Goal: Transaction & Acquisition: Purchase product/service

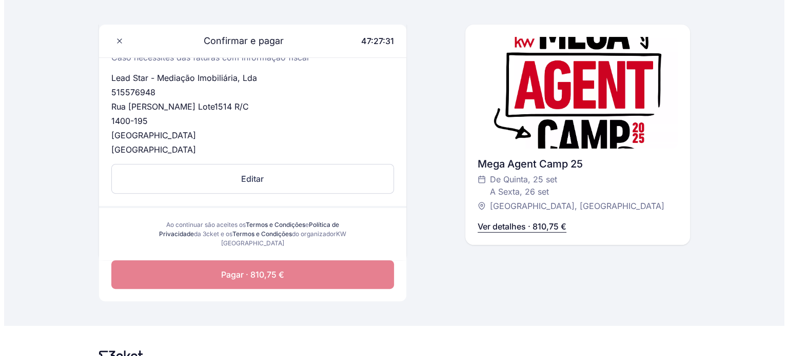
scroll to position [359, 0]
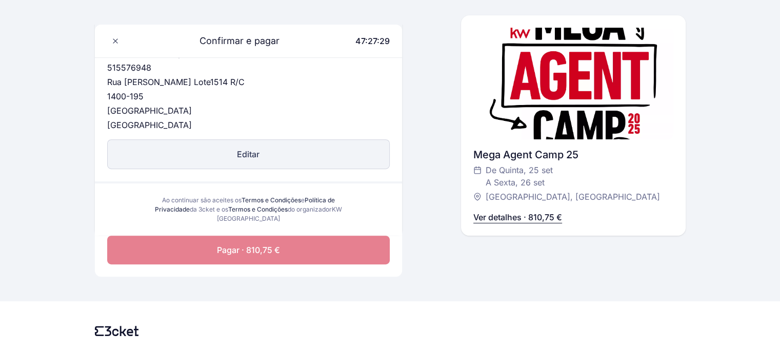
click at [246, 153] on button "Editar" at bounding box center [248, 154] width 283 height 30
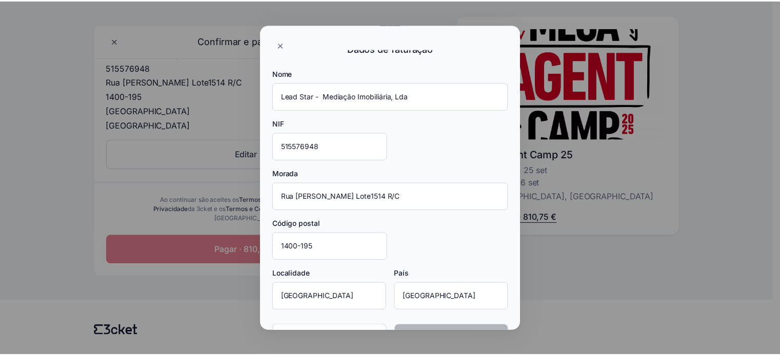
scroll to position [0, 0]
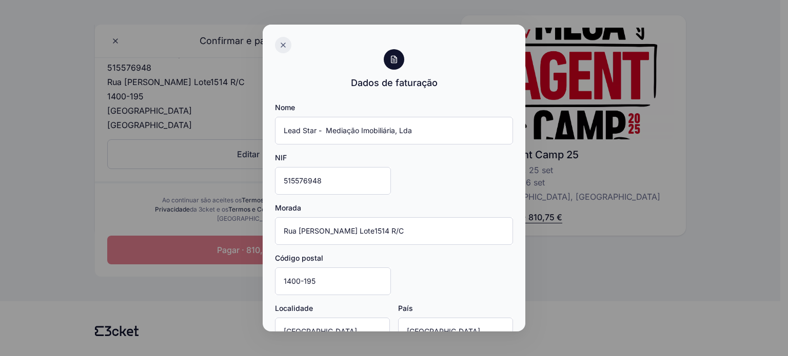
click at [278, 45] on div at bounding box center [283, 45] width 16 height 16
